Goal: Information Seeking & Learning: Check status

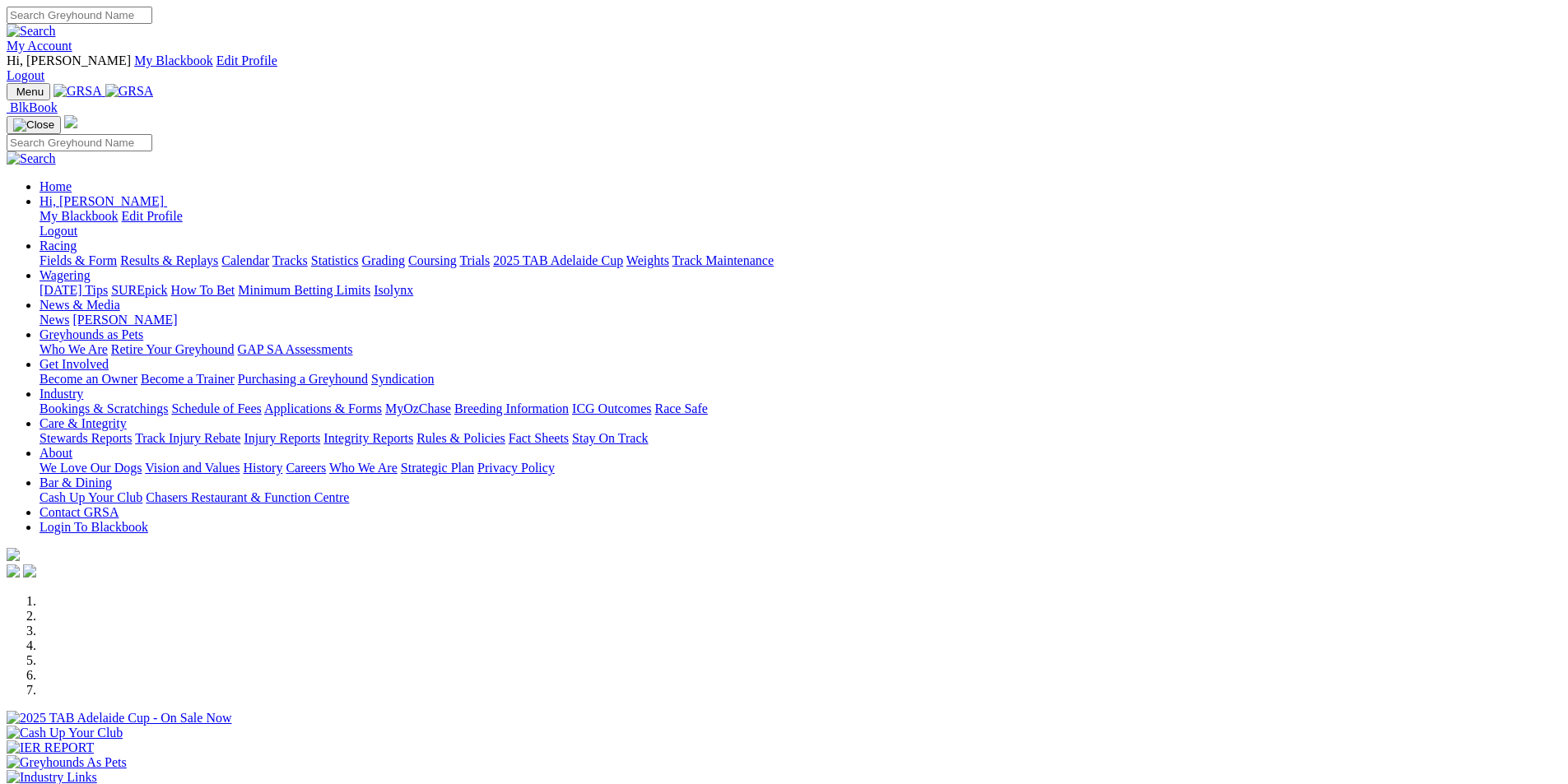
click at [218, 254] on link "Results & Replays" at bounding box center [169, 261] width 98 height 14
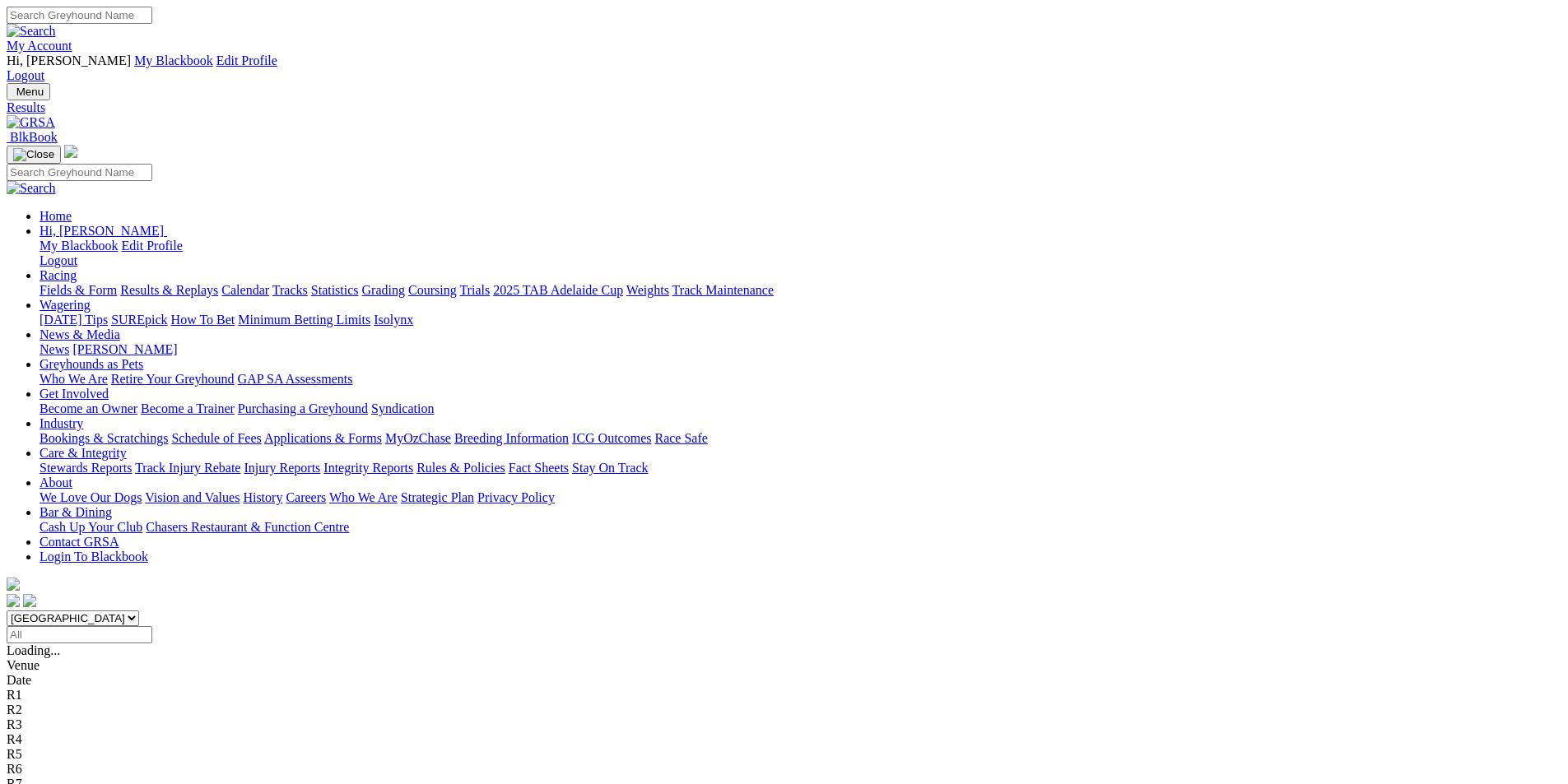
click at [62, 777] on span "1 5 2 4" at bounding box center [43, 784] width 36 height 14
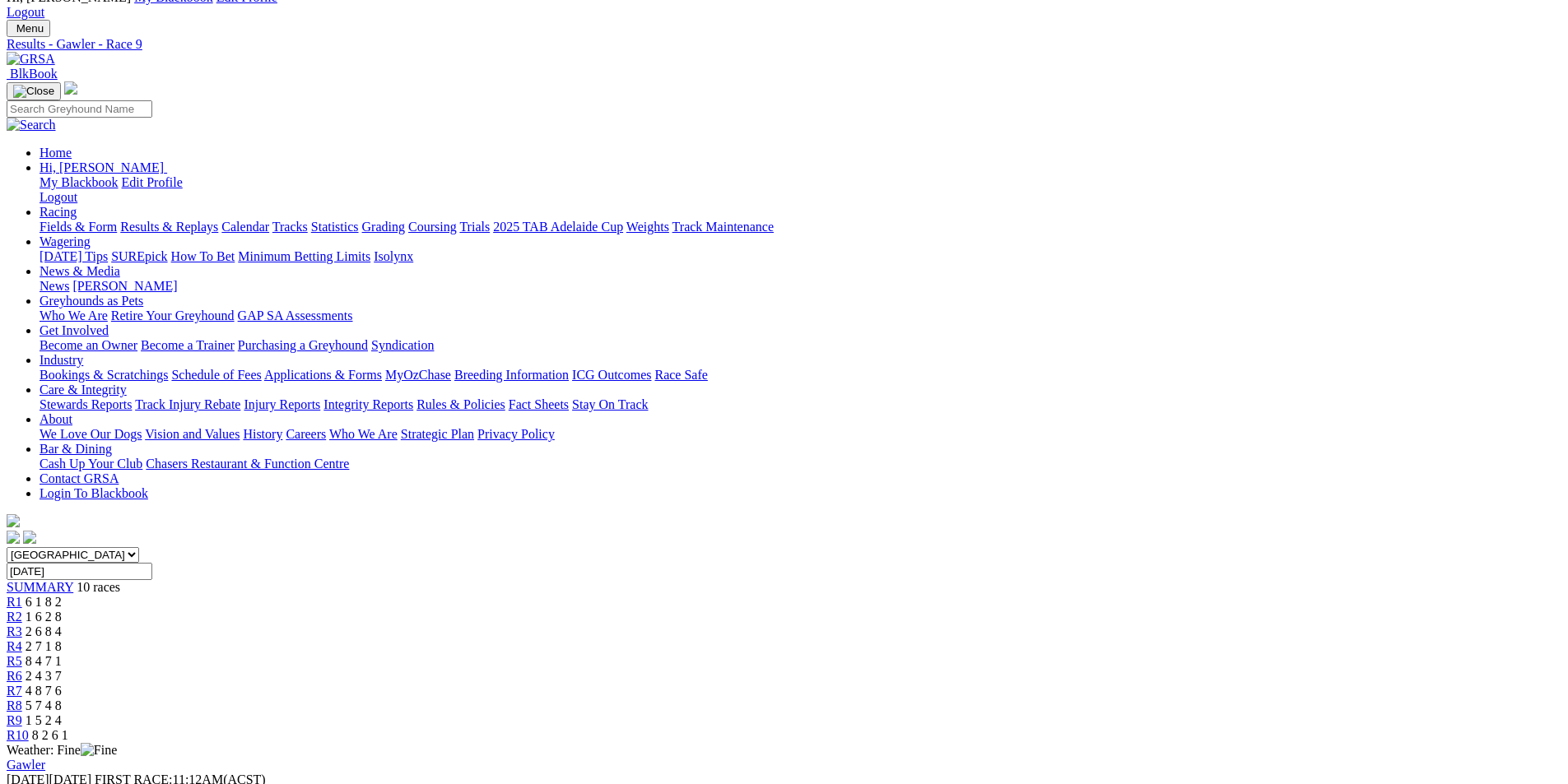
scroll to position [84, 0]
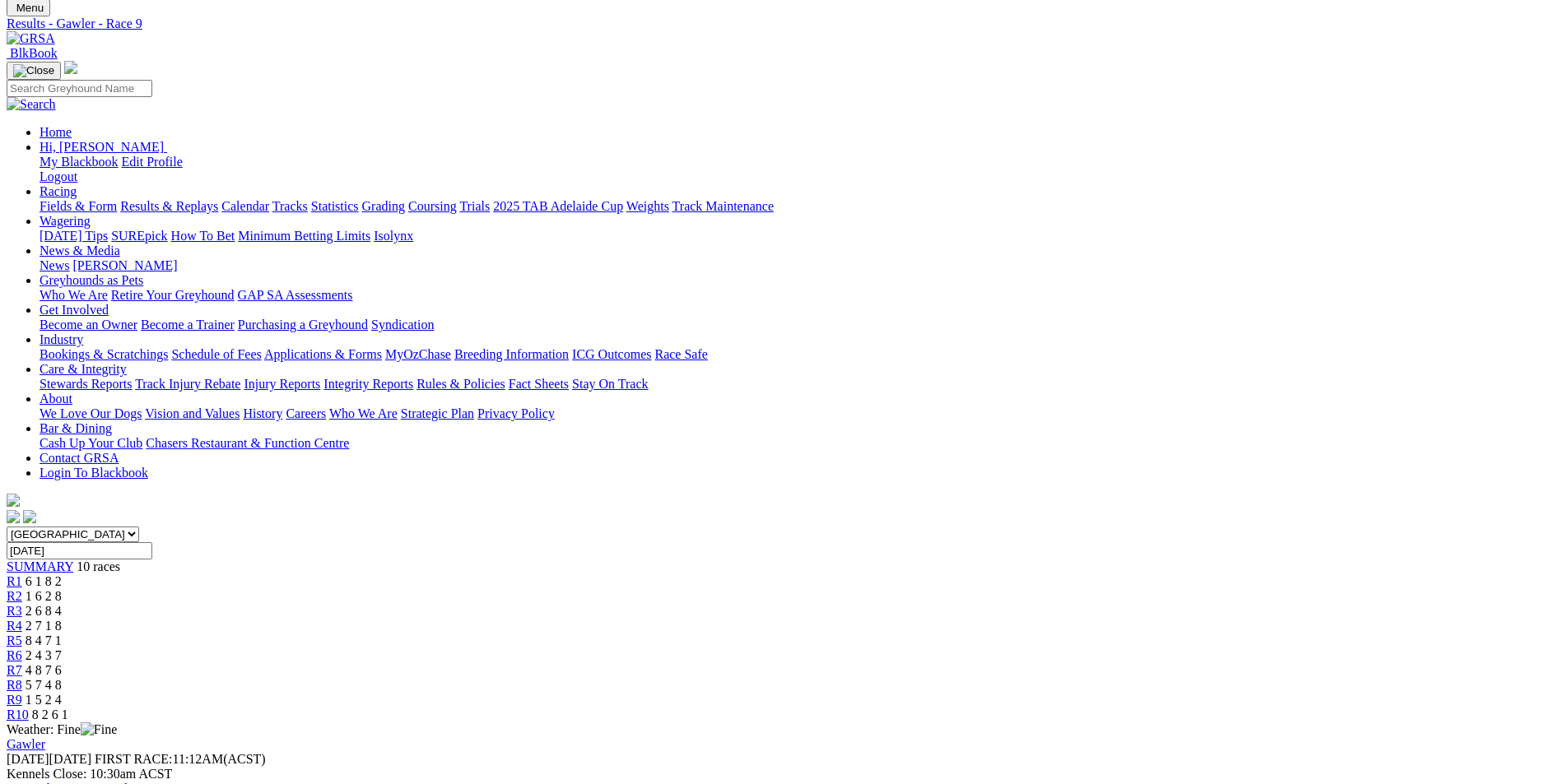
click at [62, 678] on span "5 7 4 8" at bounding box center [43, 685] width 36 height 14
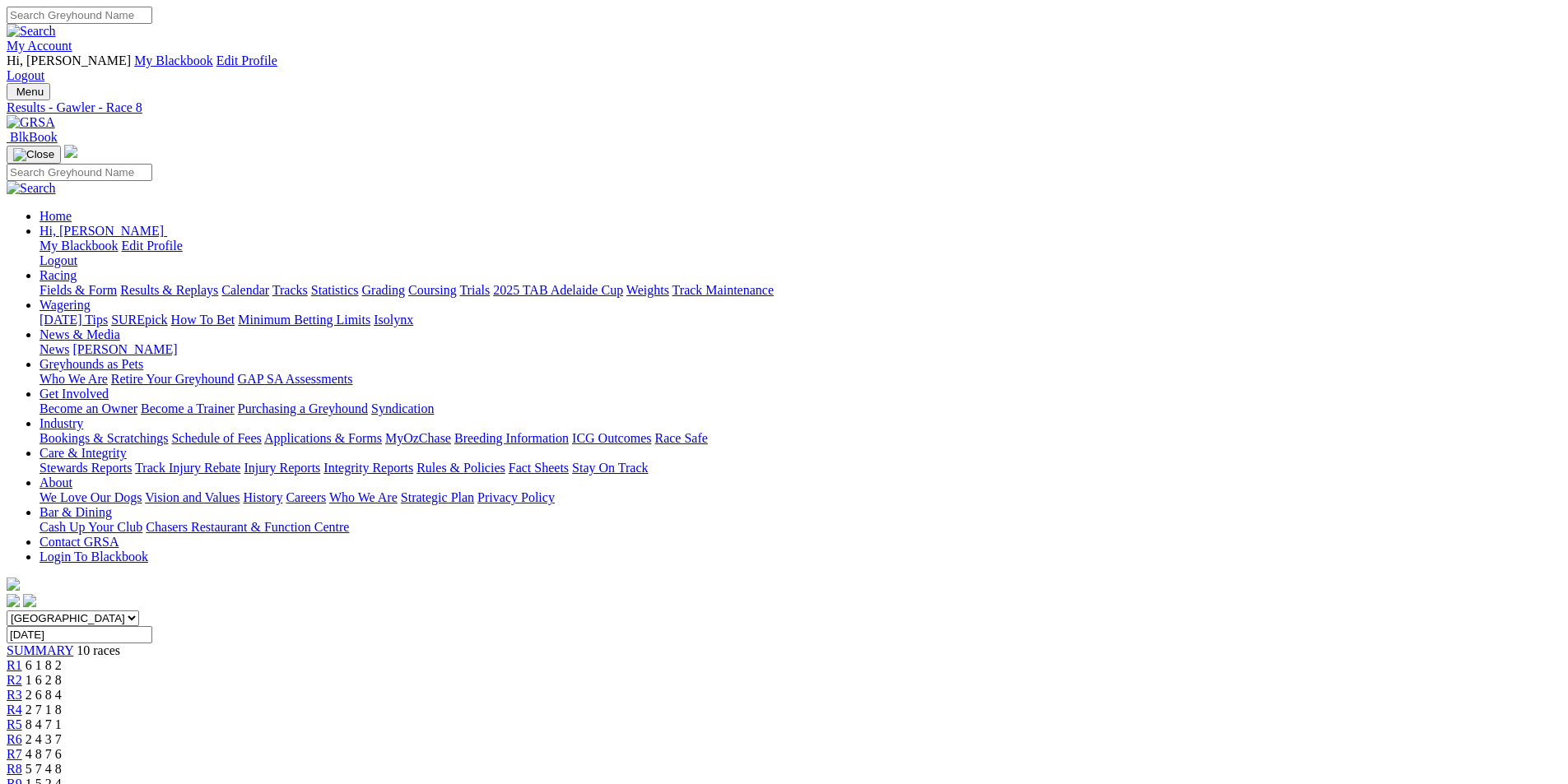
click at [62, 747] on span "4 8 7 6" at bounding box center [43, 754] width 36 height 14
click at [62, 732] on span "2 4 3 7" at bounding box center [43, 739] width 36 height 14
click at [62, 717] on span "8 4 7 1" at bounding box center [43, 725] width 36 height 14
click at [62, 702] on span "2 7 1 8" at bounding box center [43, 709] width 36 height 14
click at [62, 688] on span "2 6 8 4" at bounding box center [43, 695] width 36 height 14
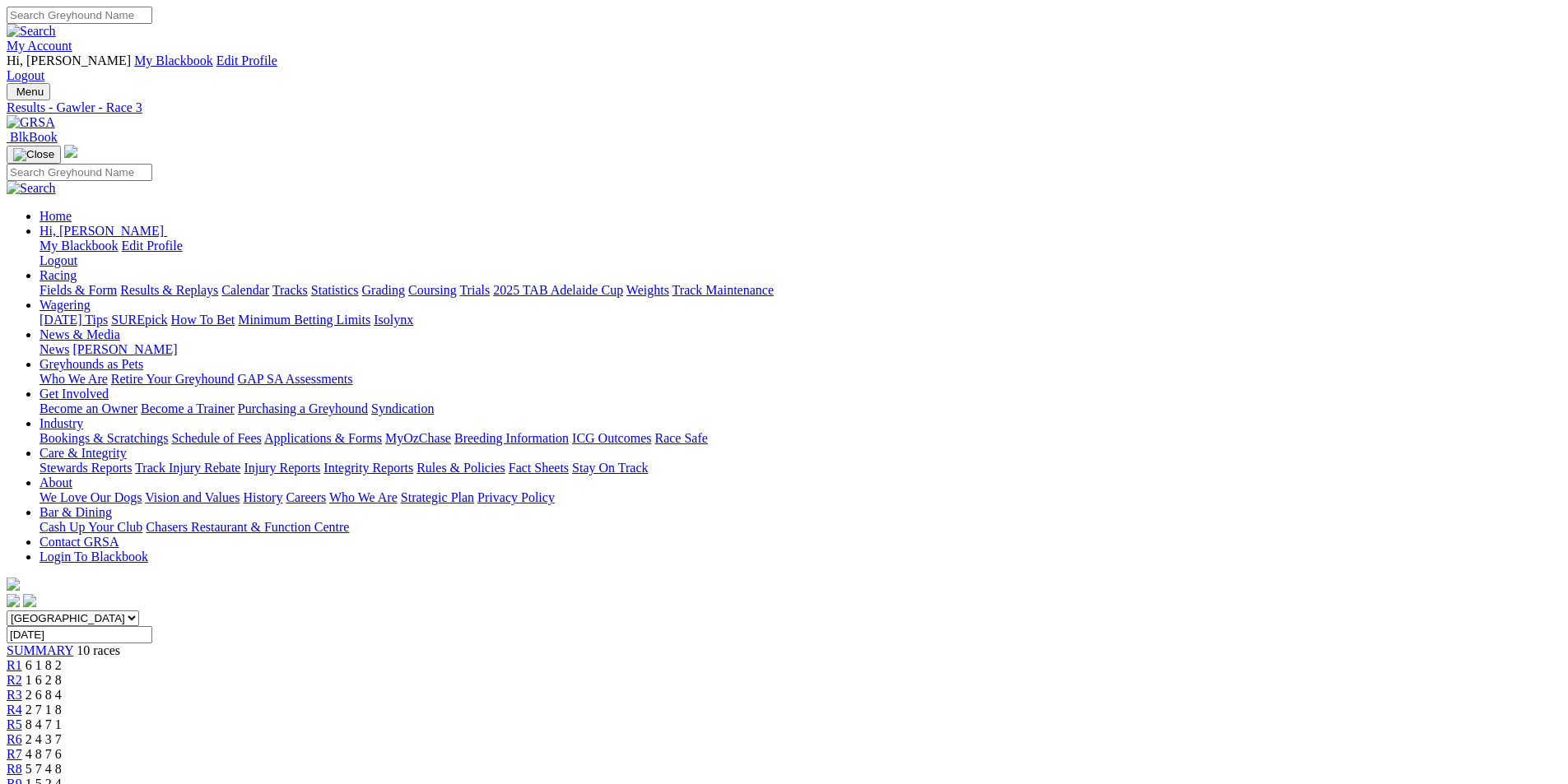
click at [62, 673] on span "1 6 2 8" at bounding box center [43, 680] width 36 height 14
click at [62, 658] on span "6 1 8 2" at bounding box center [43, 665] width 36 height 14
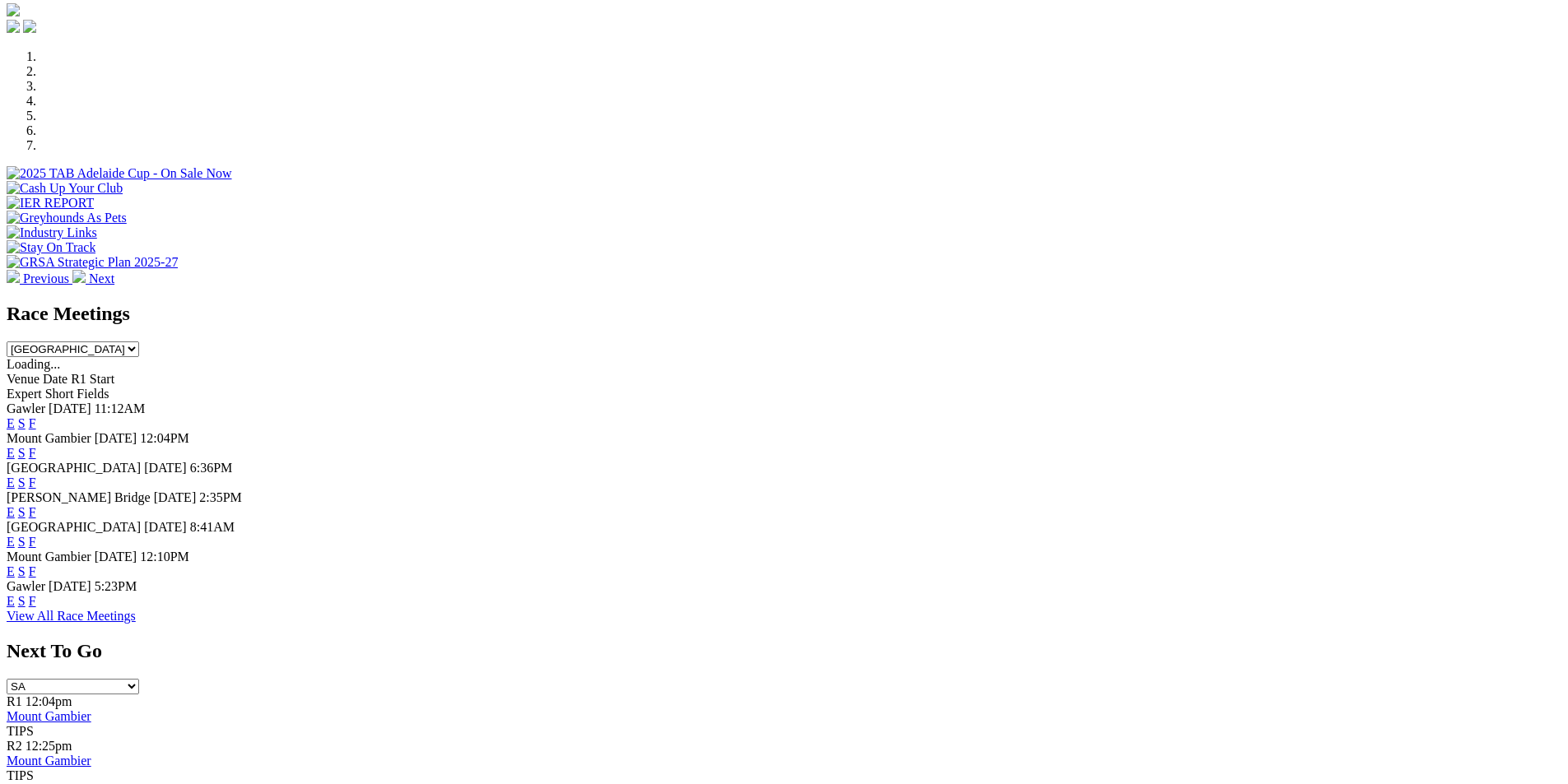
scroll to position [554, 0]
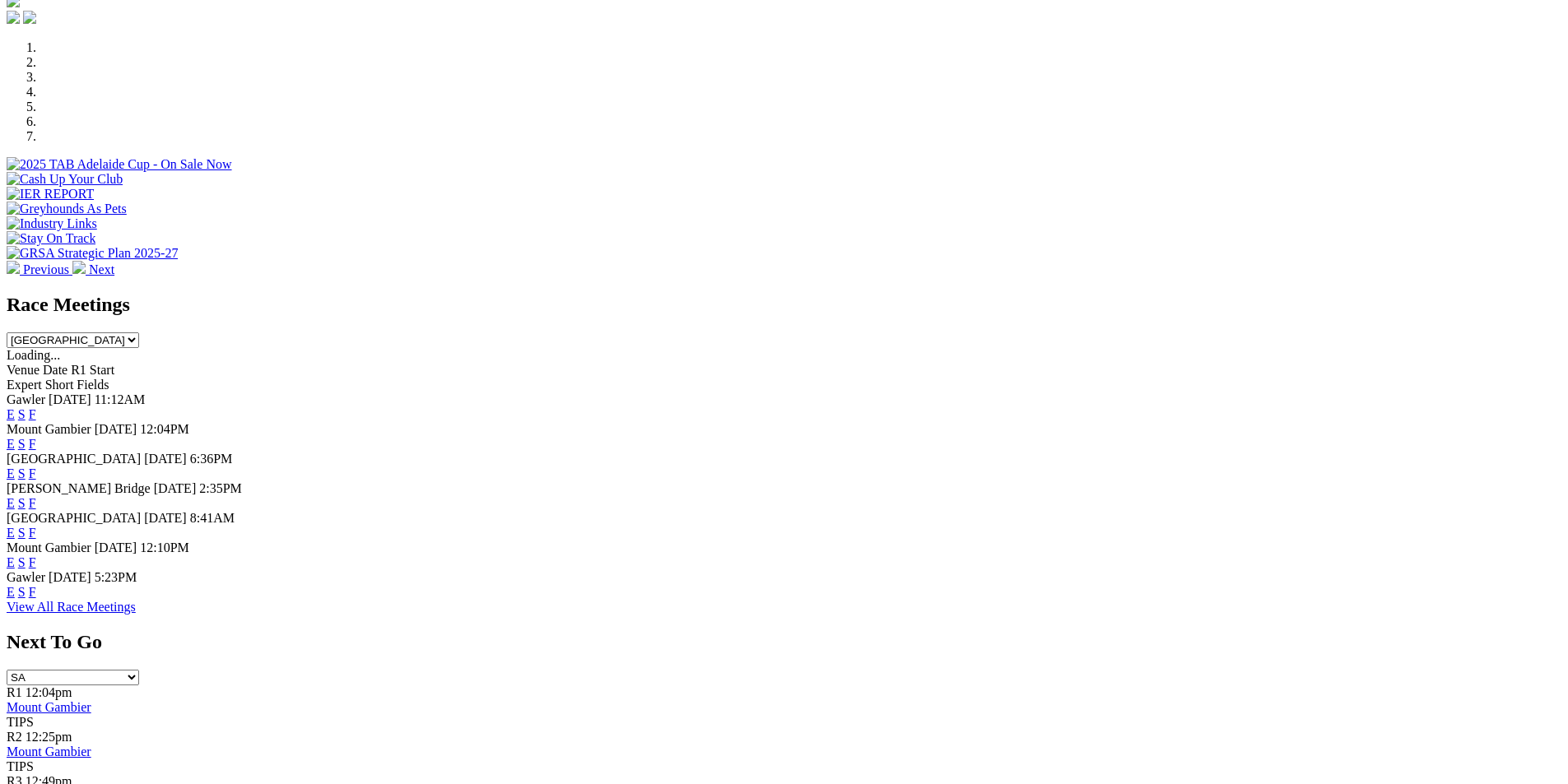
click at [36, 467] on link "F" at bounding box center [32, 474] width 7 height 14
